Goal: Task Accomplishment & Management: Manage account settings

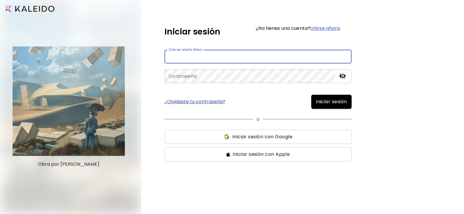
click at [270, 58] on input "email" at bounding box center [257, 57] width 187 height 14
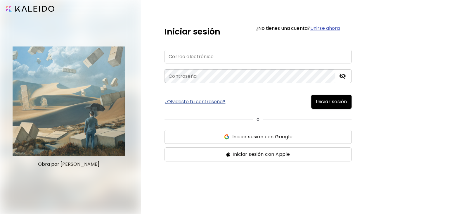
click at [304, 32] on span "¿No tienes una cuenta? Unirse ahora" at bounding box center [298, 32] width 84 height 12
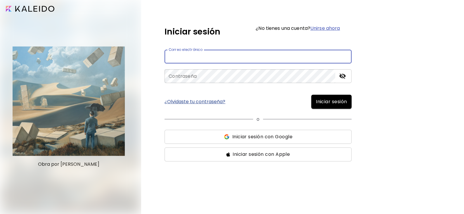
click at [260, 52] on input "email" at bounding box center [257, 57] width 187 height 14
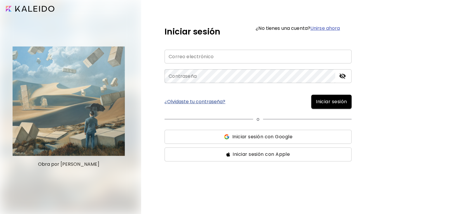
click at [179, 101] on link "¿Olvidaste tu contraseña?" at bounding box center [194, 101] width 61 height 5
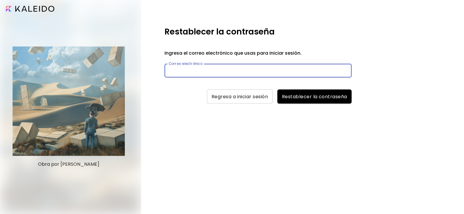
click at [212, 68] on input "text" at bounding box center [257, 71] width 187 height 14
click at [243, 97] on span "Regresa a iniciar sesión" at bounding box center [240, 96] width 56 height 6
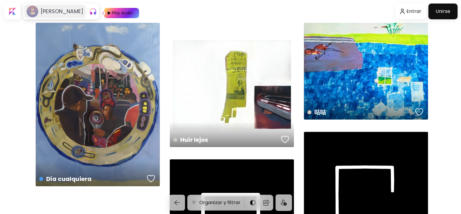
click at [39, 10] on div "[PERSON_NAME]" at bounding box center [60, 11] width 45 height 7
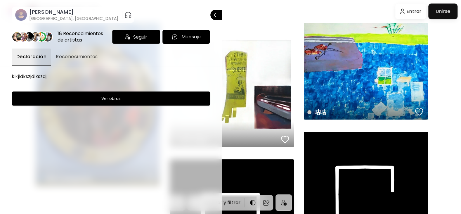
click at [70, 53] on span "Reconocimientos" at bounding box center [77, 56] width 42 height 7
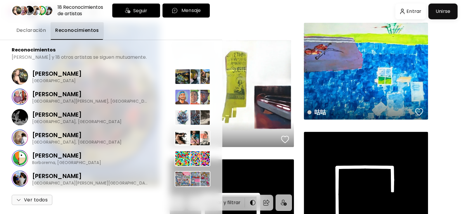
click at [68, 29] on span "Reconocimientos" at bounding box center [77, 30] width 44 height 7
click at [35, 26] on button "Declaración" at bounding box center [31, 31] width 39 height 18
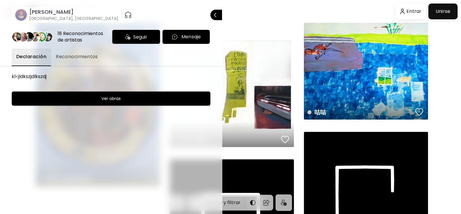
click at [25, 11] on image at bounding box center [21, 15] width 12 height 12
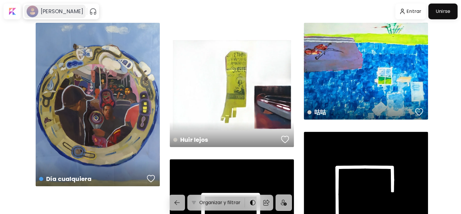
click at [44, 14] on h6 "[PERSON_NAME]" at bounding box center [62, 11] width 43 height 7
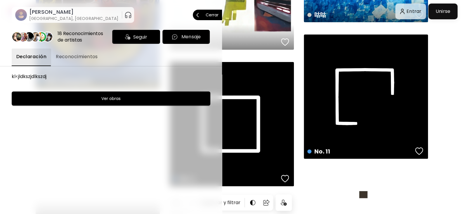
scroll to position [102, 0]
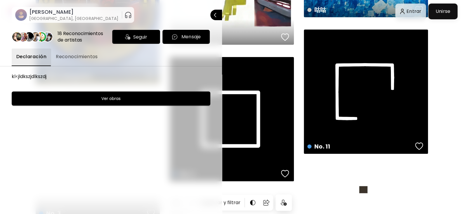
click at [313, 193] on div at bounding box center [230, 107] width 461 height 214
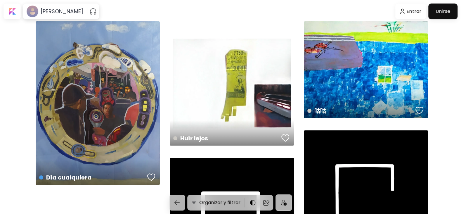
scroll to position [0, 0]
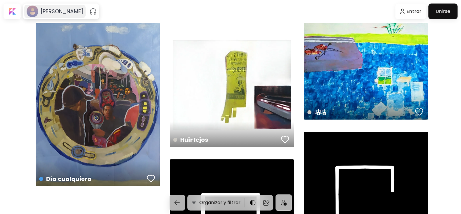
click at [43, 12] on h6 "[PERSON_NAME]" at bounding box center [62, 11] width 43 height 7
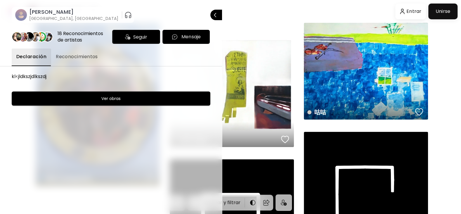
click at [74, 37] on div "18 Reconocimientos de artistas" at bounding box center [84, 36] width 52 height 13
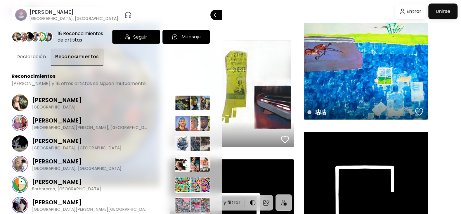
click at [32, 62] on button "Declaración" at bounding box center [31, 58] width 39 height 18
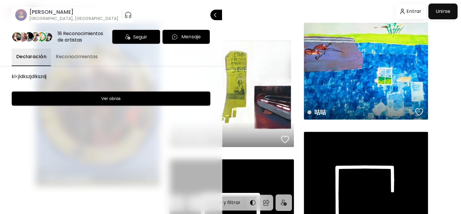
click at [36, 14] on h6 "[PERSON_NAME]" at bounding box center [73, 11] width 89 height 7
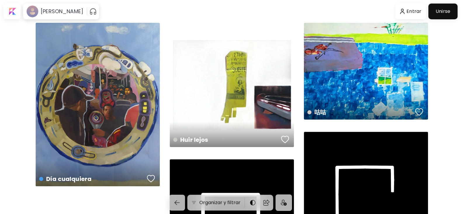
click at [36, 14] on image at bounding box center [33, 12] width 12 height 12
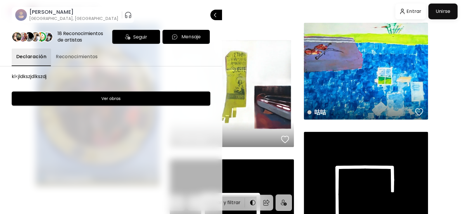
click at [76, 55] on span "Reconocimientos" at bounding box center [77, 56] width 42 height 7
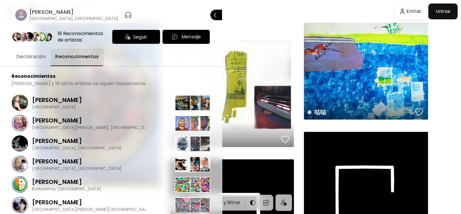
click at [33, 60] on button "Declaración" at bounding box center [31, 58] width 39 height 18
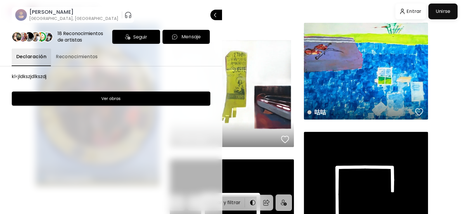
click at [75, 58] on span "Reconocimientos" at bounding box center [77, 56] width 42 height 7
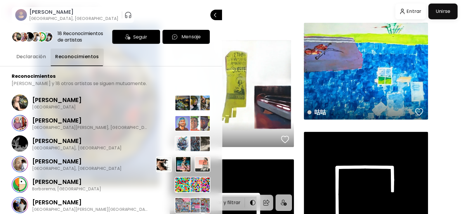
scroll to position [26, 0]
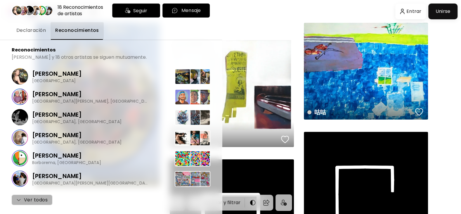
click at [39, 198] on span "Ver todos" at bounding box center [31, 199] width 31 height 7
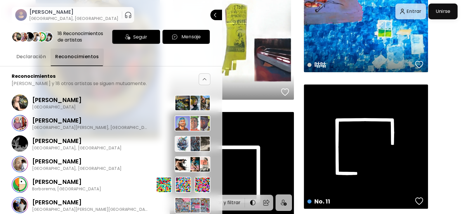
scroll to position [0, 0]
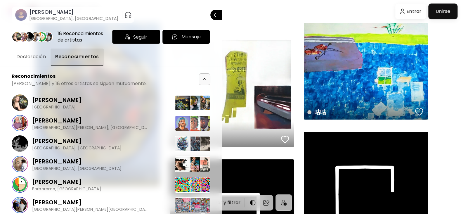
click at [30, 58] on span "Declaración" at bounding box center [31, 56] width 30 height 7
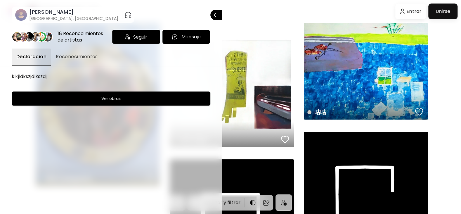
click at [40, 13] on h6 "[PERSON_NAME]" at bounding box center [73, 11] width 89 height 7
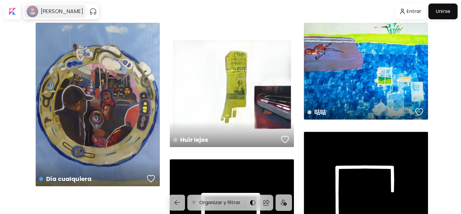
click at [49, 13] on h6 "[PERSON_NAME]" at bounding box center [62, 11] width 43 height 7
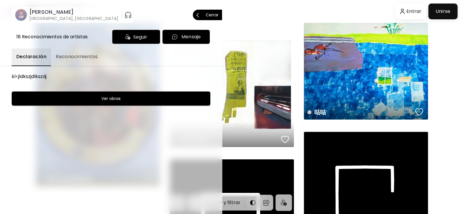
click at [49, 13] on h6 "[PERSON_NAME]" at bounding box center [73, 11] width 89 height 7
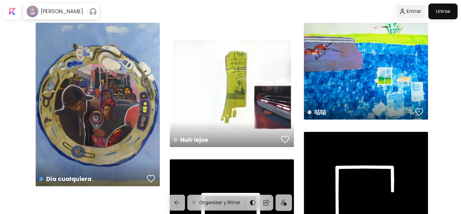
click at [414, 12] on div at bounding box center [410, 11] width 29 height 13
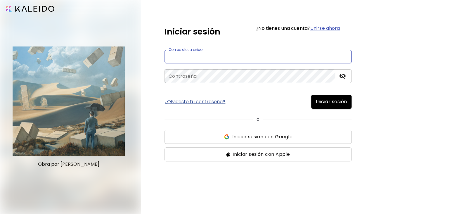
click at [292, 53] on input "email" at bounding box center [257, 57] width 187 height 14
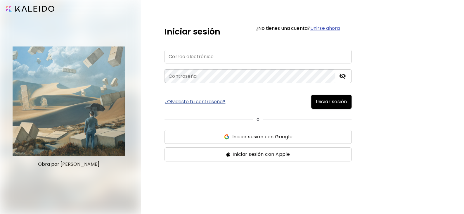
click at [279, 91] on form "Correo electrónico Correo electrónico Contraseña Contraseña ¿Olvidaste tu contr…" at bounding box center [257, 106] width 187 height 112
click at [215, 99] on link "¿Olvidaste tu contraseña?" at bounding box center [194, 101] width 61 height 5
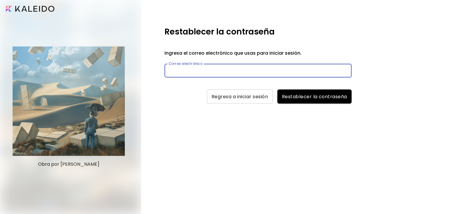
click at [221, 71] on input "text" at bounding box center [257, 71] width 187 height 14
type input "**********"
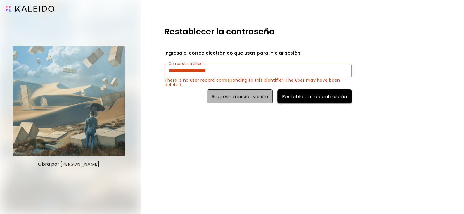
click at [225, 100] on button "Regresa a iniciar sesión" at bounding box center [240, 96] width 66 height 14
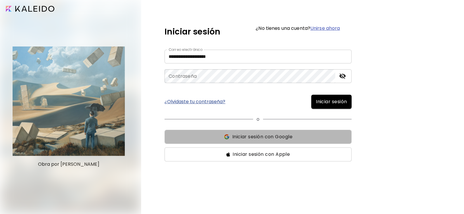
click at [243, 134] on span "Iniciar sesión con Google" at bounding box center [262, 136] width 60 height 7
